Goal: Transaction & Acquisition: Purchase product/service

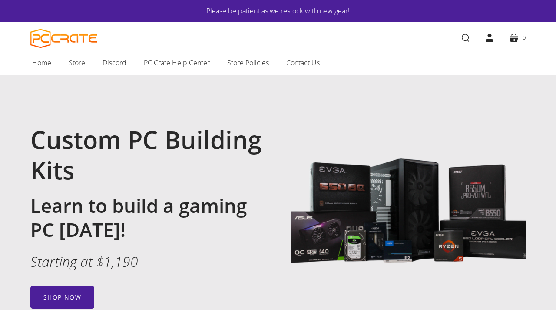
click at [83, 69] on link "Store" at bounding box center [77, 62] width 34 height 18
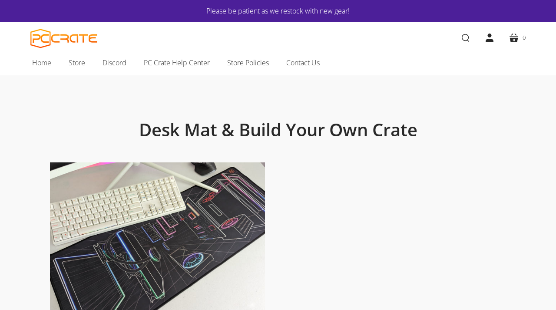
click at [44, 66] on span "Home" at bounding box center [41, 62] width 19 height 11
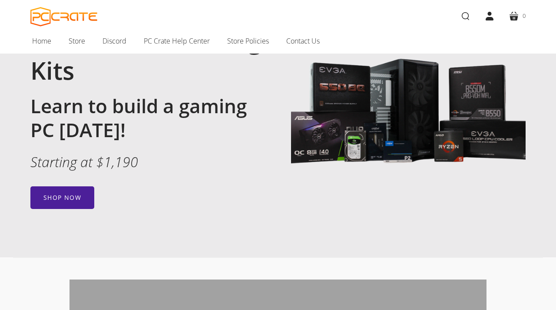
scroll to position [99, 0]
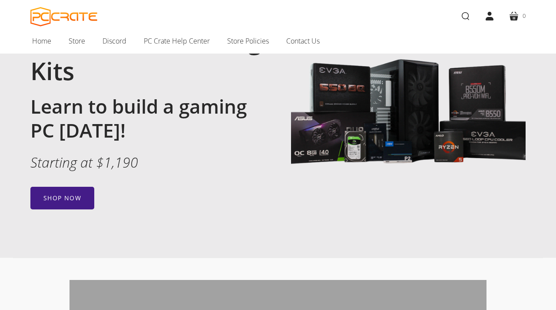
click at [70, 201] on link "Shop now" at bounding box center [62, 198] width 64 height 23
